Goal: Browse casually

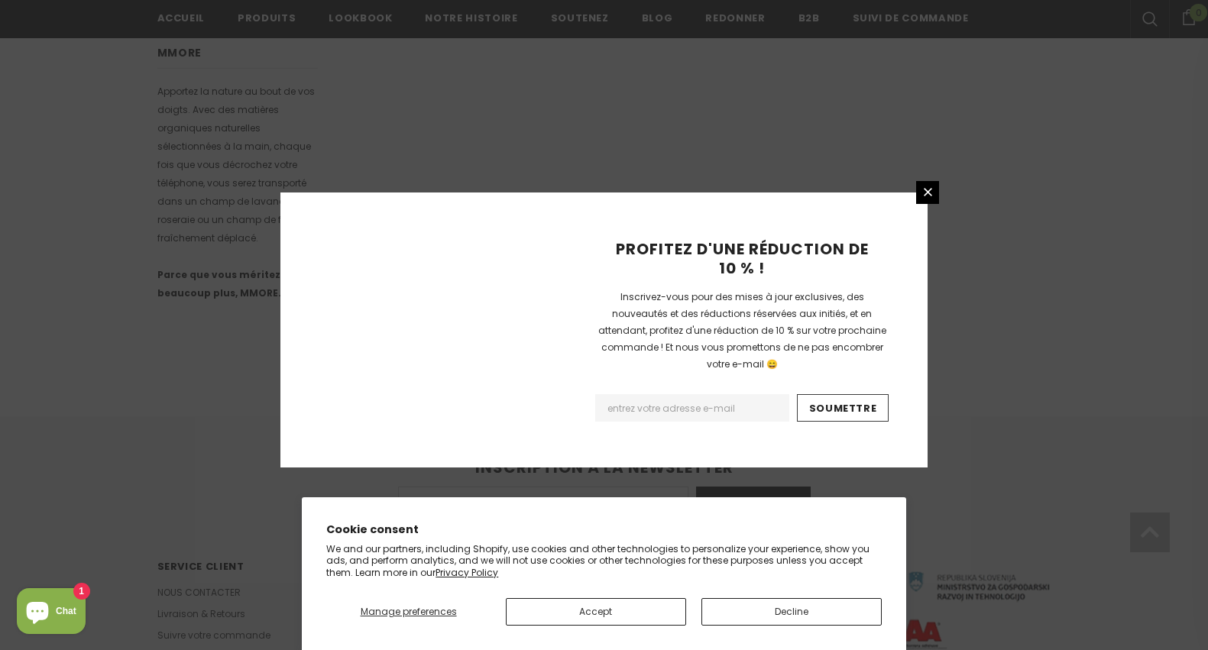
scroll to position [953, 0]
